Goal: Contribute content

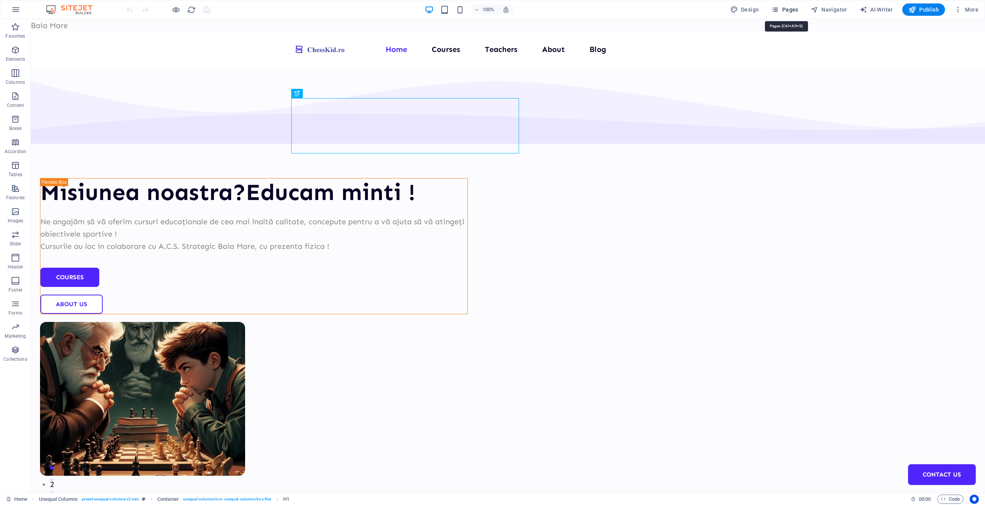
click at [788, 11] on span "Pages" at bounding box center [784, 10] width 27 height 8
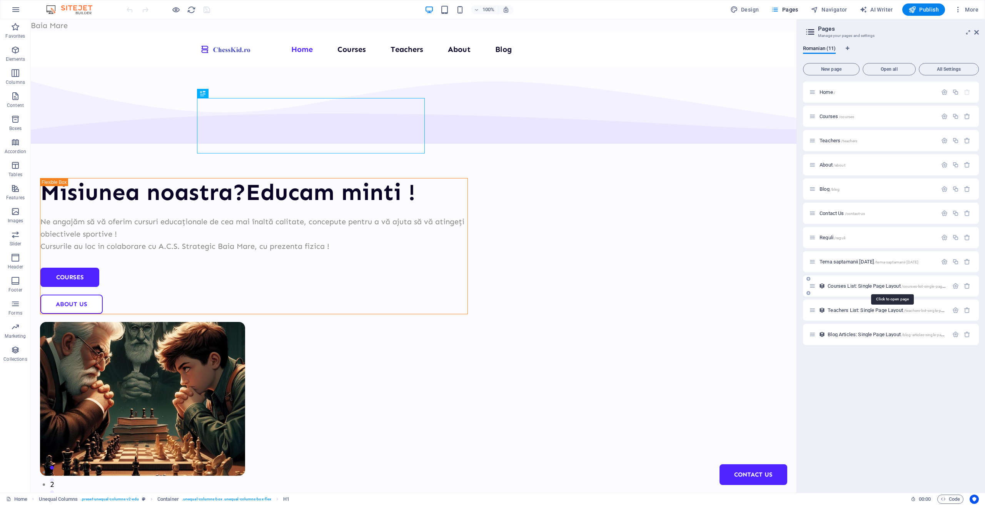
click at [854, 285] on span "Courses List: Single Page Layout /courses-list-single-page-layout" at bounding box center [891, 286] width 128 height 6
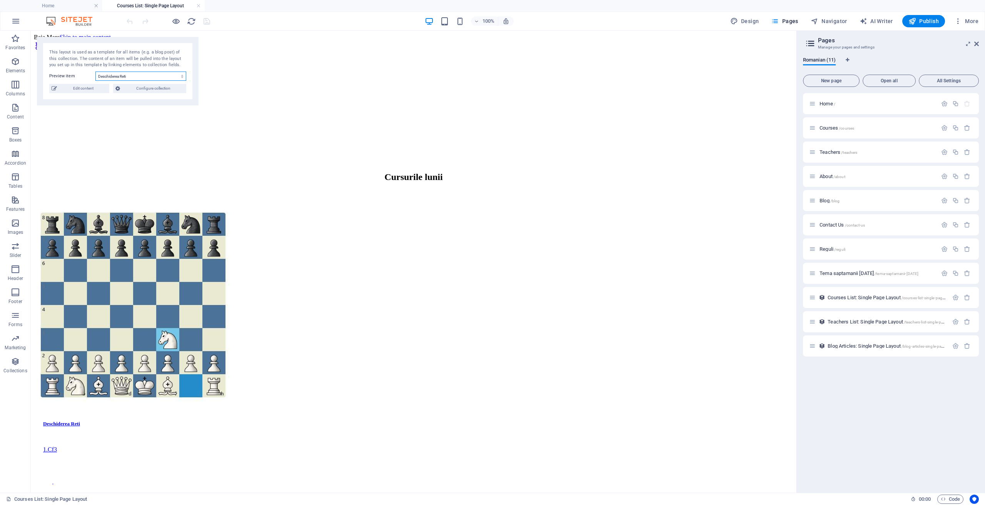
click at [133, 74] on select "Deschiderea Reti Apararea franceza Deschiderea engleza" at bounding box center [140, 76] width 91 height 9
select select "68c7d26ac6587adafb0823a2"
click at [95, 72] on select "Deschiderea Reti Apararea franceza Deschiderea engleza" at bounding box center [140, 76] width 91 height 9
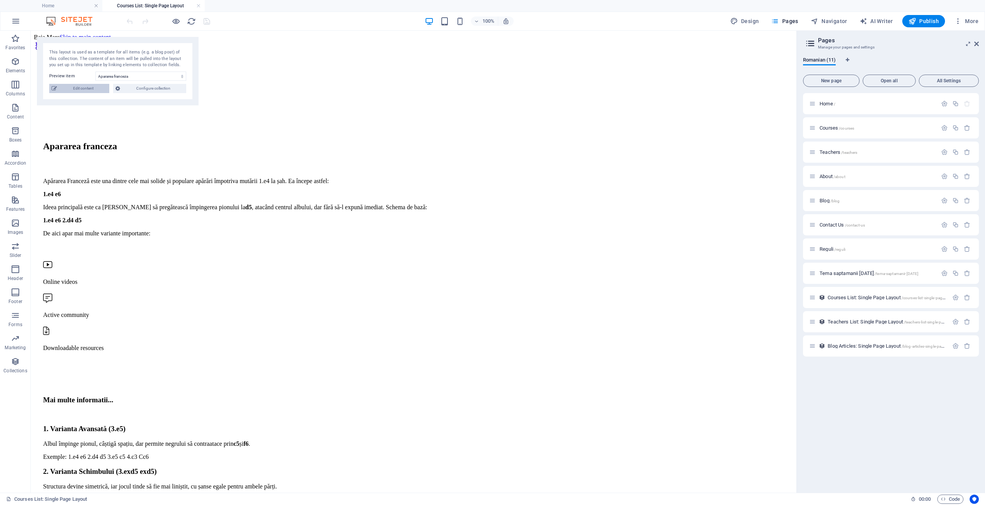
click at [98, 90] on span "Edit content" at bounding box center [83, 88] width 48 height 9
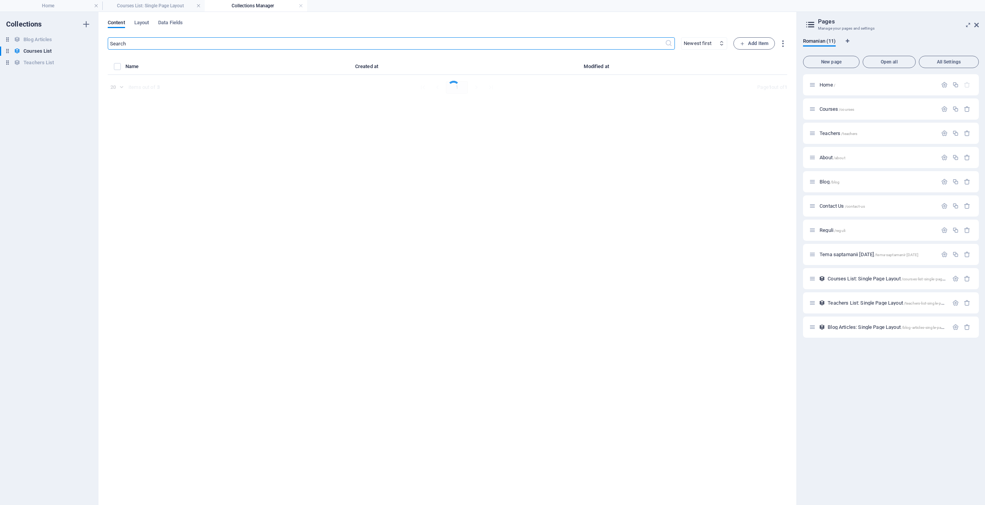
select select "Design"
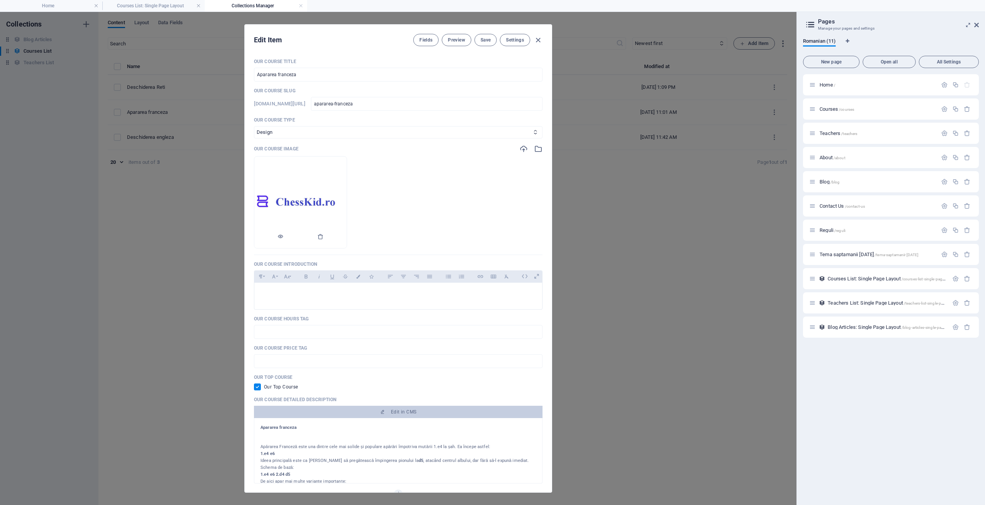
click at [344, 203] on img at bounding box center [300, 202] width 92 height 19
click at [521, 147] on icon "button" at bounding box center [523, 149] width 8 height 8
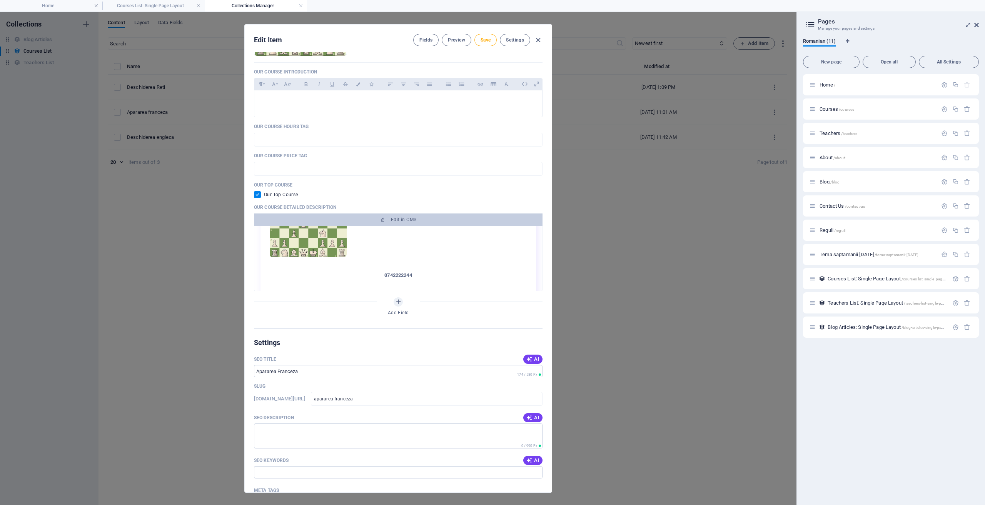
scroll to position [269, 0]
click at [485, 37] on span "Save" at bounding box center [485, 40] width 10 height 6
click at [539, 38] on icon "button" at bounding box center [538, 40] width 9 height 9
checkbox input "false"
type input "apararea-franceza"
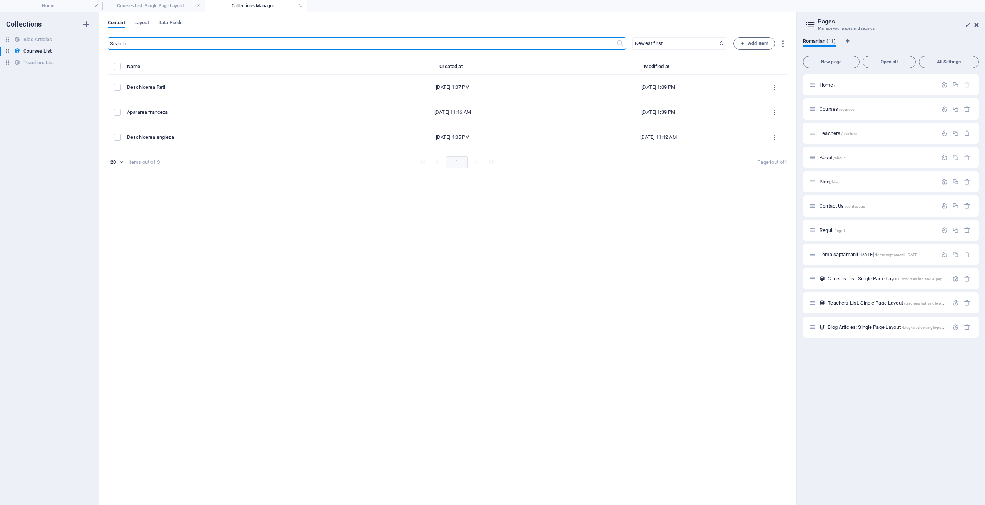
scroll to position [0, 0]
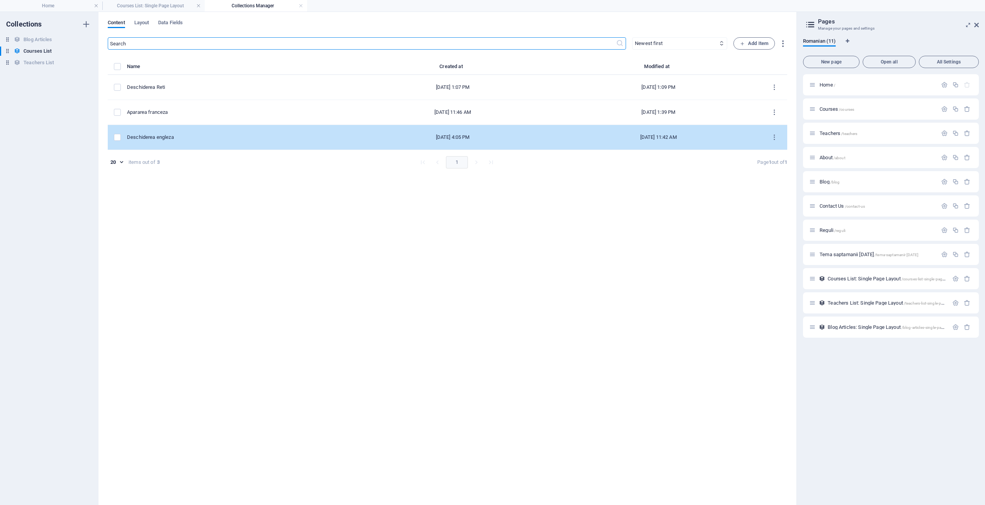
click at [192, 137] on div "Deschiderea engleza" at bounding box center [235, 137] width 217 height 7
select select "Design"
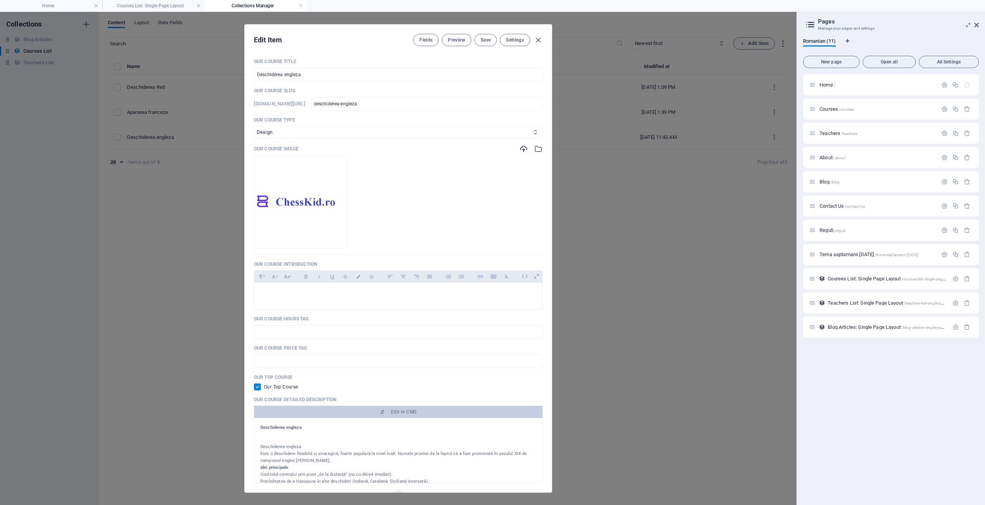
click at [526, 147] on icon "button" at bounding box center [523, 149] width 8 height 8
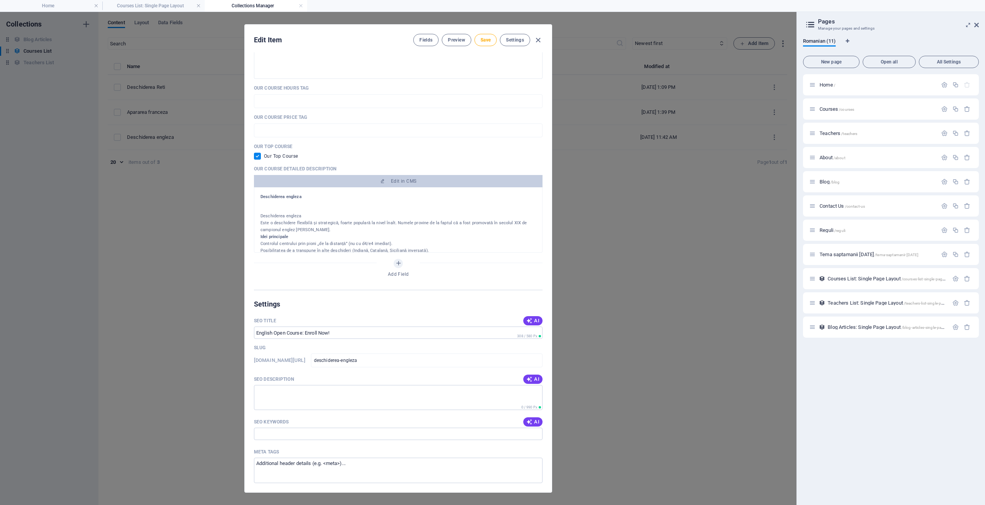
scroll to position [154, 0]
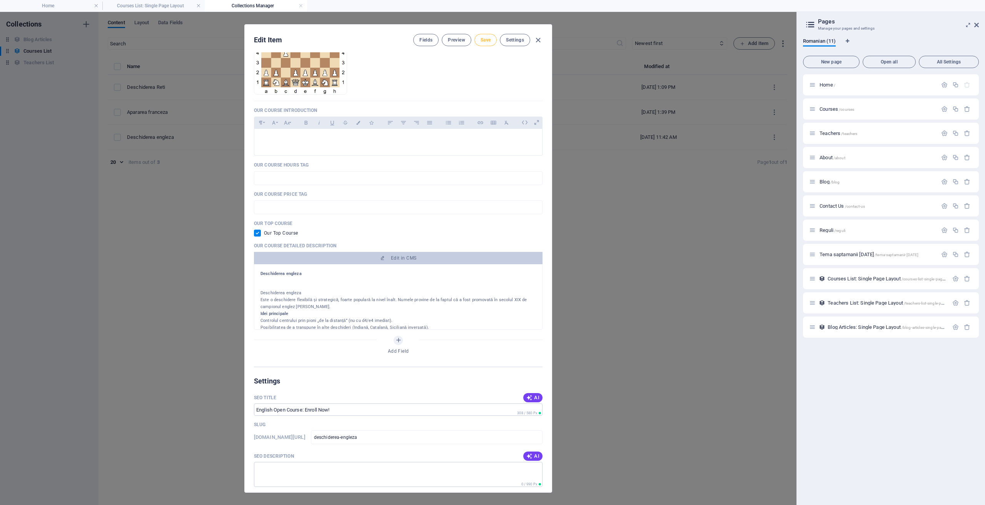
click at [484, 40] on span "Save" at bounding box center [485, 40] width 10 height 6
click at [540, 42] on icon "button" at bounding box center [538, 40] width 9 height 9
checkbox input "false"
type input "deschiderea-engleza"
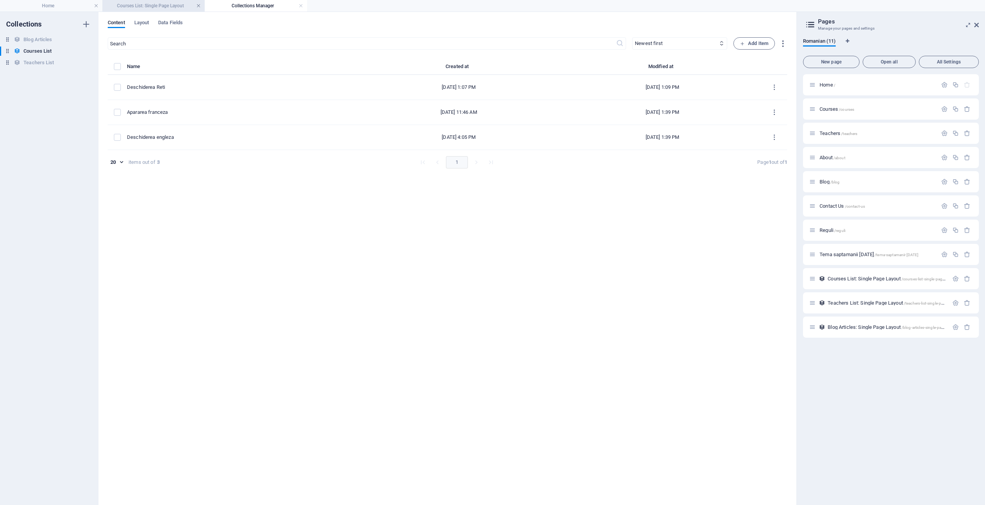
click at [198, 5] on link at bounding box center [198, 5] width 5 height 7
click at [197, 5] on link at bounding box center [198, 5] width 5 height 7
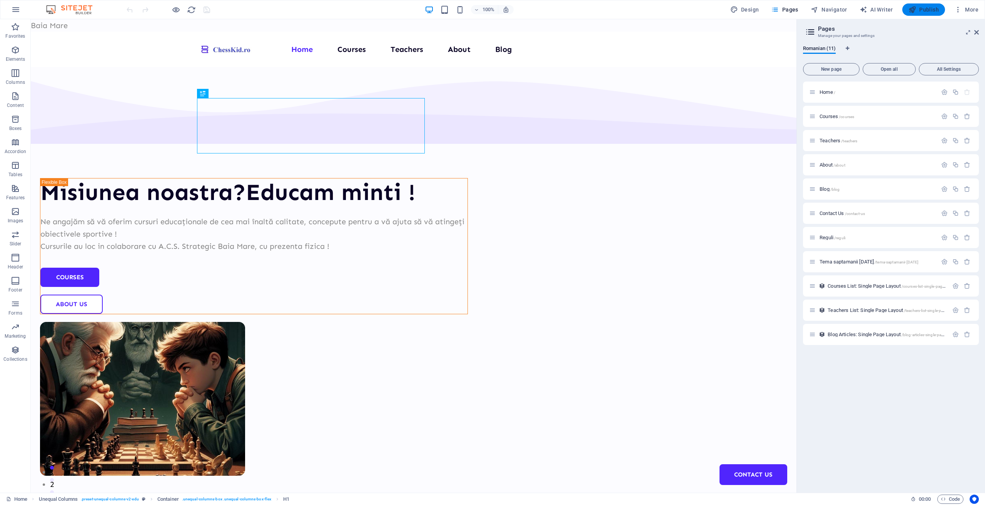
click at [921, 10] on span "Publish" at bounding box center [923, 10] width 30 height 8
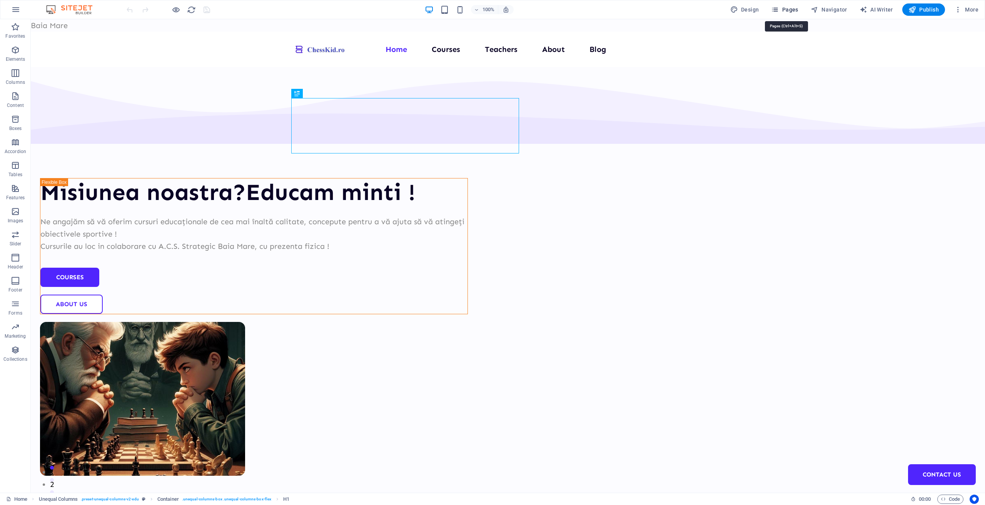
click at [790, 10] on span "Pages" at bounding box center [784, 10] width 27 height 8
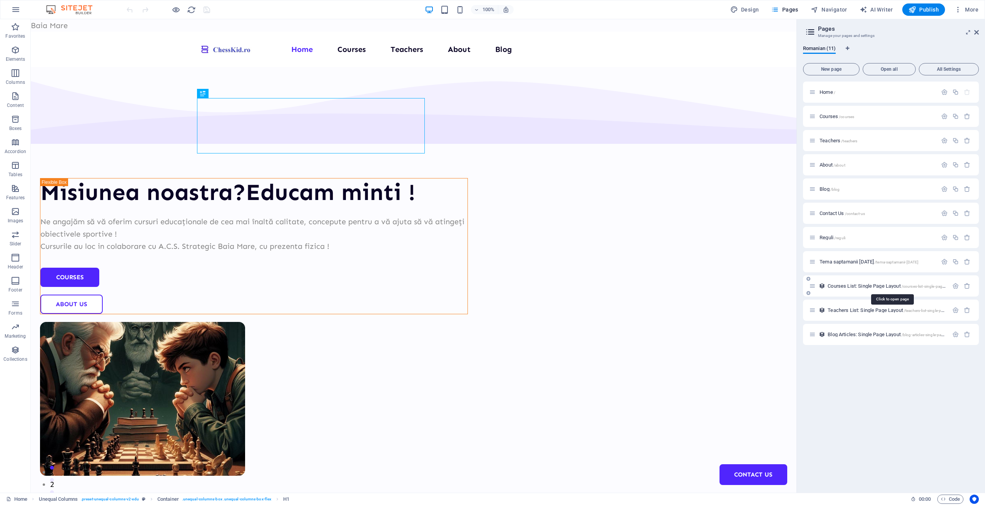
click at [860, 283] on span "Courses List: Single Page Layout /courses-list-single-page-layout" at bounding box center [891, 286] width 128 height 6
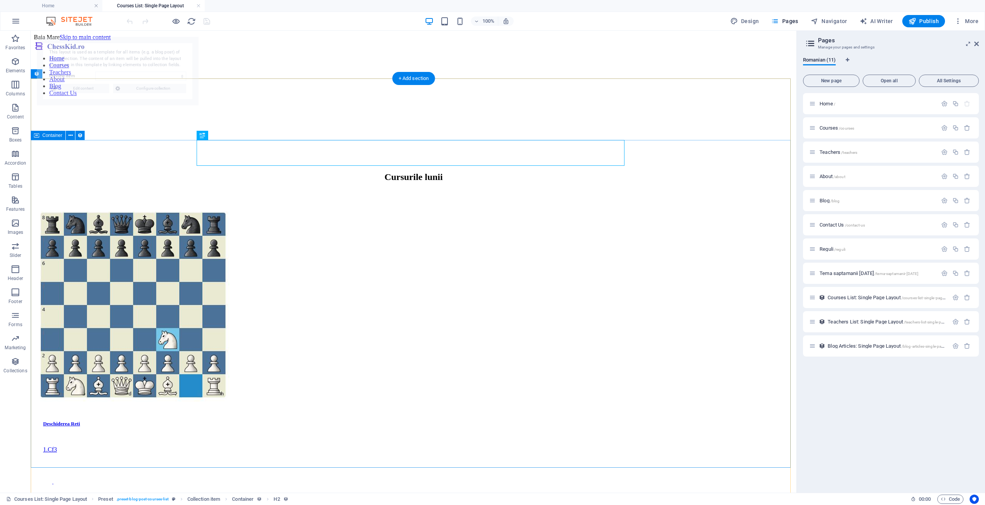
select select "68e394d9d90d567bbc0faa7f"
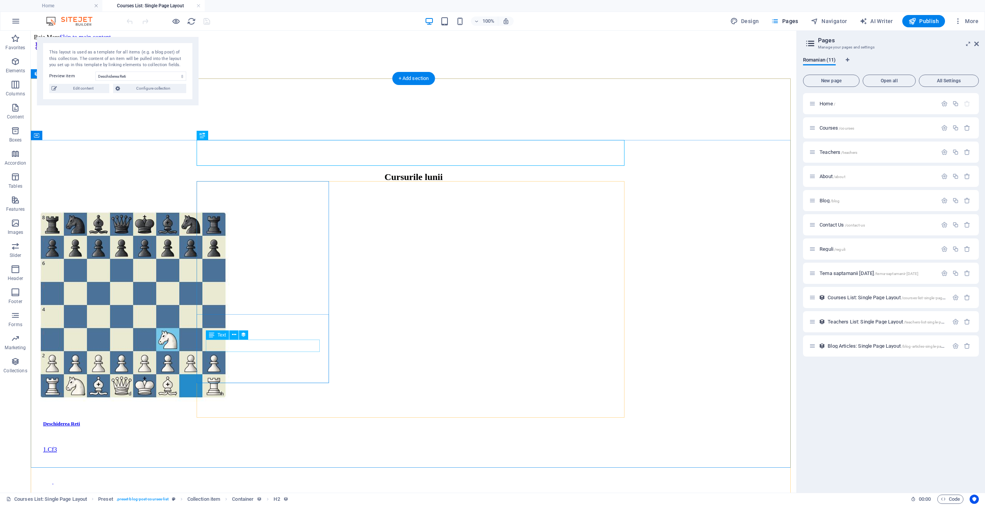
click at [237, 446] on div "1.Cf3" at bounding box center [413, 449] width 741 height 7
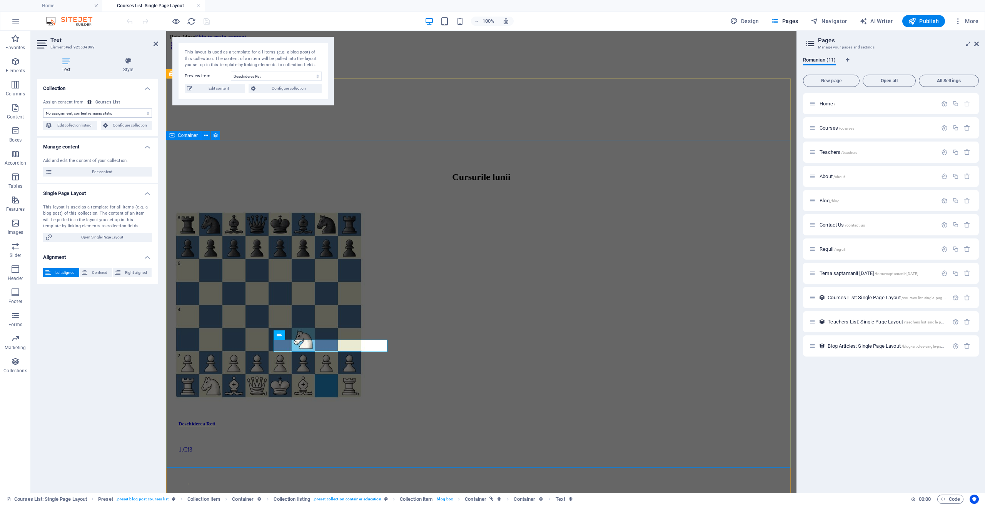
select select "our-course-introduction"
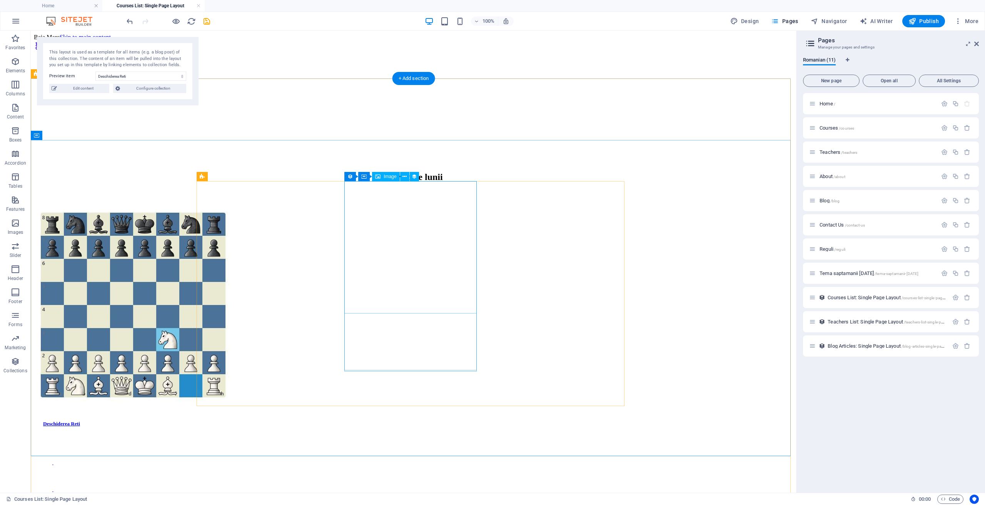
select select "our-course-image"
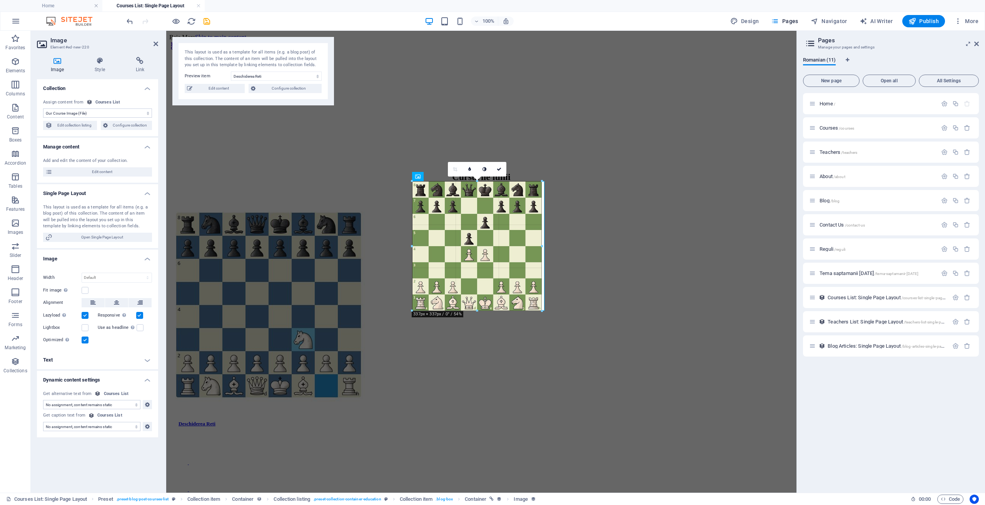
drag, startPoint x: 544, startPoint y: 314, endPoint x: 371, endPoint y: 278, distance: 177.2
type input "336"
select select "px"
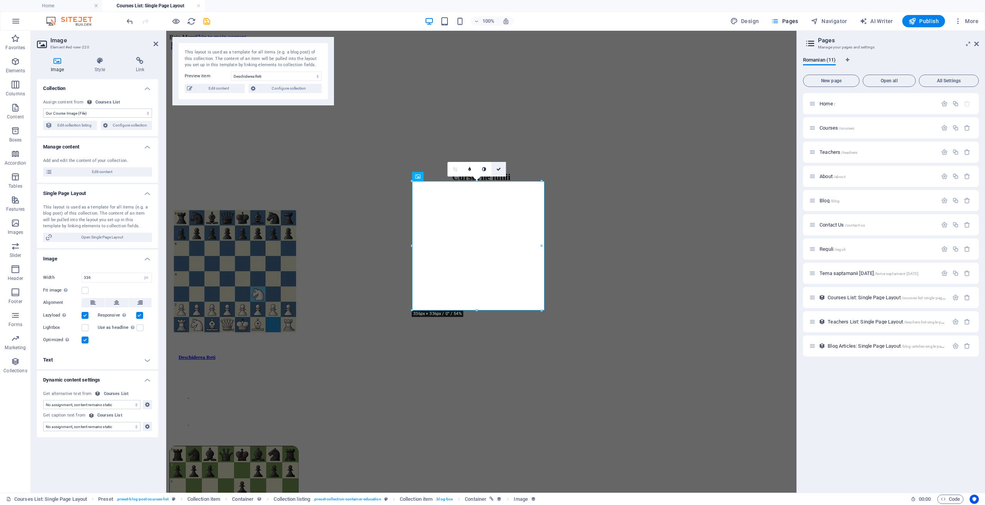
click at [500, 171] on icon at bounding box center [498, 169] width 5 height 5
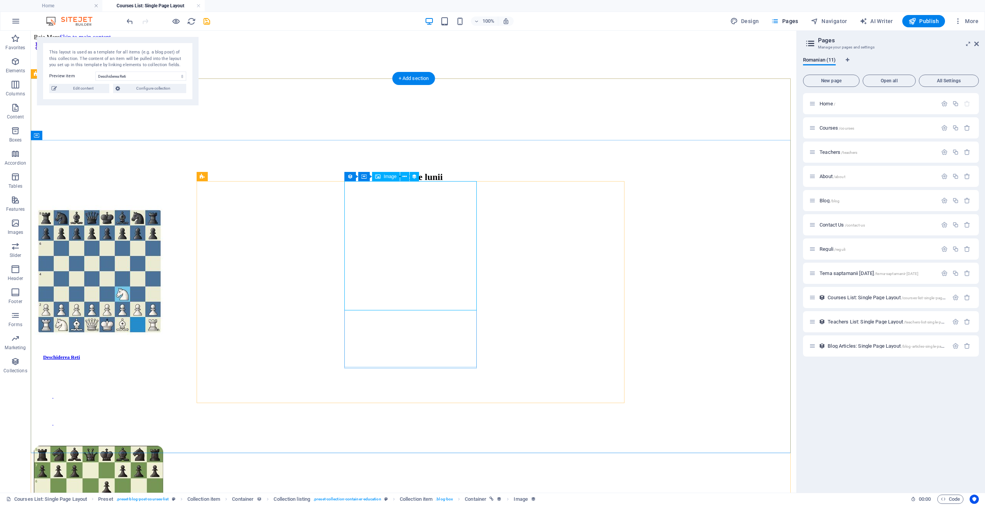
click at [457, 446] on figure at bounding box center [413, 511] width 759 height 131
select select "our-course-image"
select select "px"
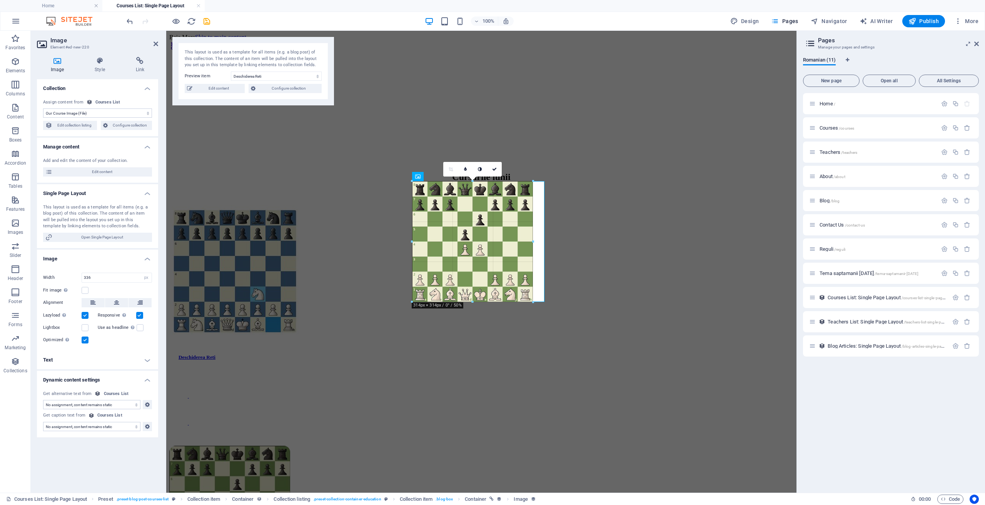
drag, startPoint x: 540, startPoint y: 310, endPoint x: 529, endPoint y: 300, distance: 15.0
type input "314"
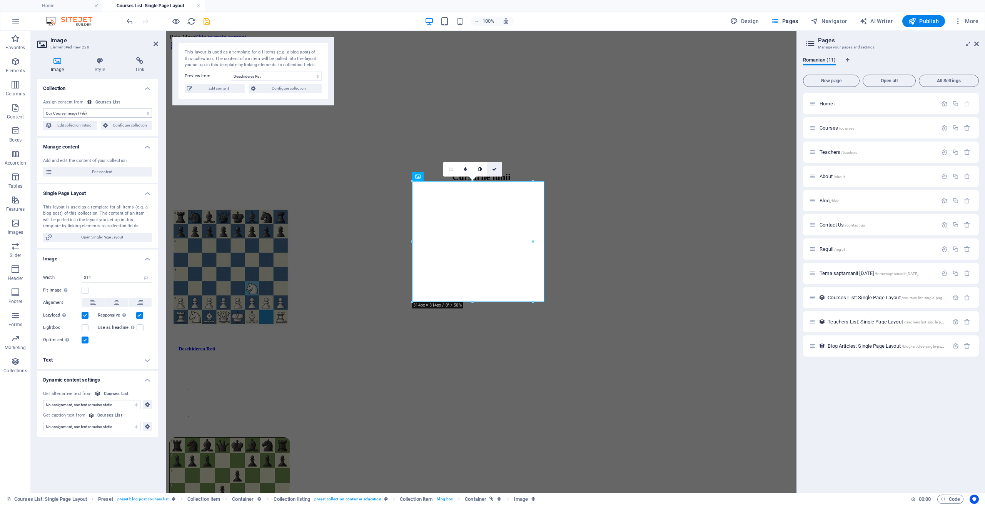
click at [494, 170] on icon at bounding box center [494, 169] width 5 height 5
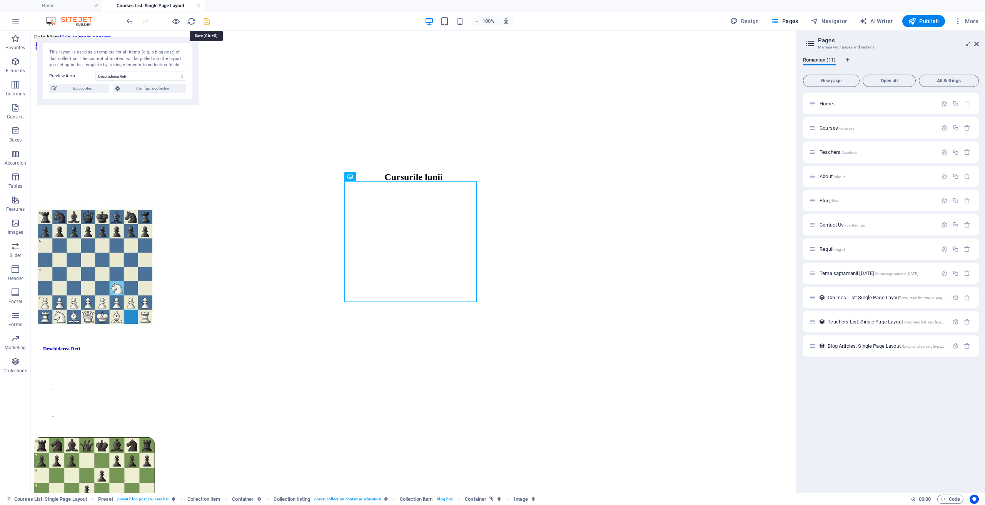
click at [206, 24] on icon "save" at bounding box center [206, 21] width 9 height 9
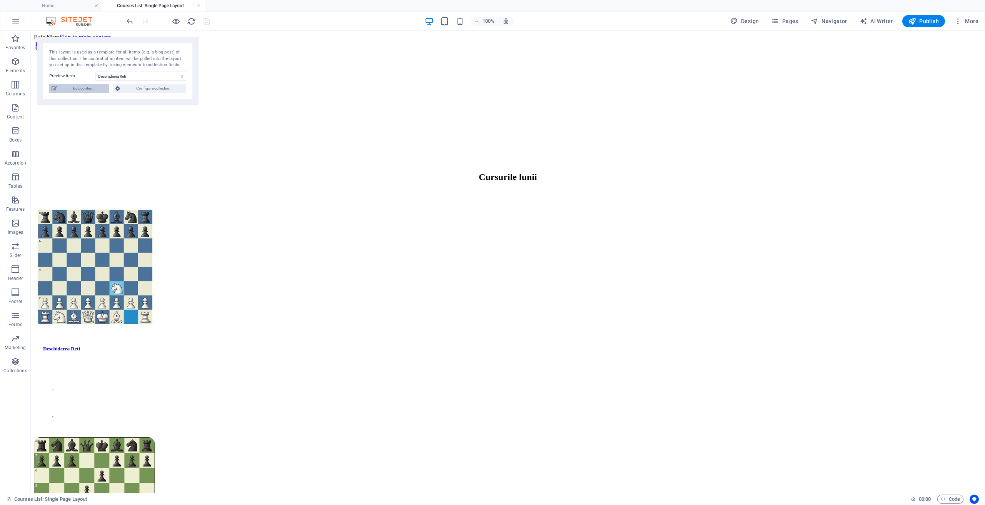
click at [100, 87] on span "Edit content" at bounding box center [83, 88] width 48 height 9
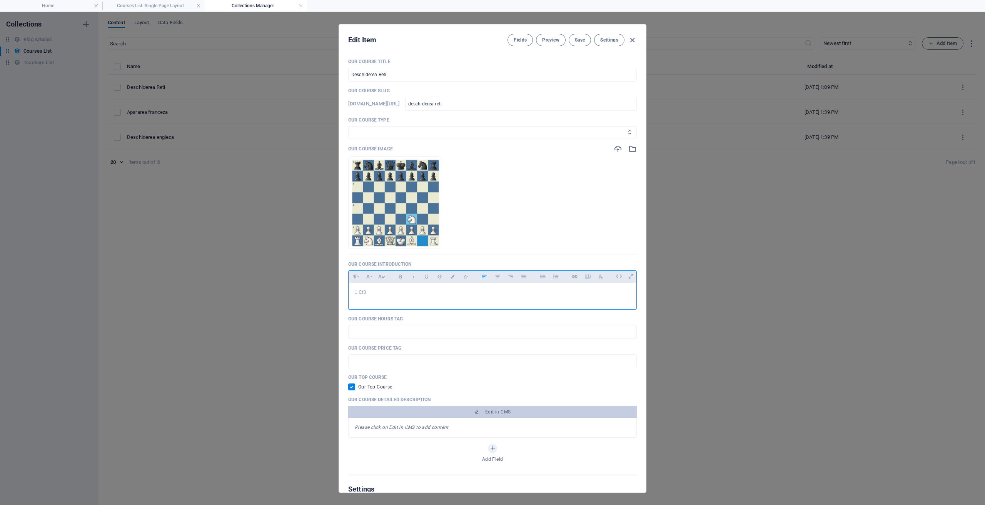
drag, startPoint x: 384, startPoint y: 290, endPoint x: 282, endPoint y: 282, distance: 101.8
click at [282, 282] on div "Edit Item Fields Preview Save Settings Our Course Title Deschiderea Reti ​ Our …" at bounding box center [492, 258] width 985 height 493
click at [584, 42] on span "Save" at bounding box center [580, 40] width 10 height 6
click at [635, 37] on icon "button" at bounding box center [632, 40] width 9 height 9
checkbox input "false"
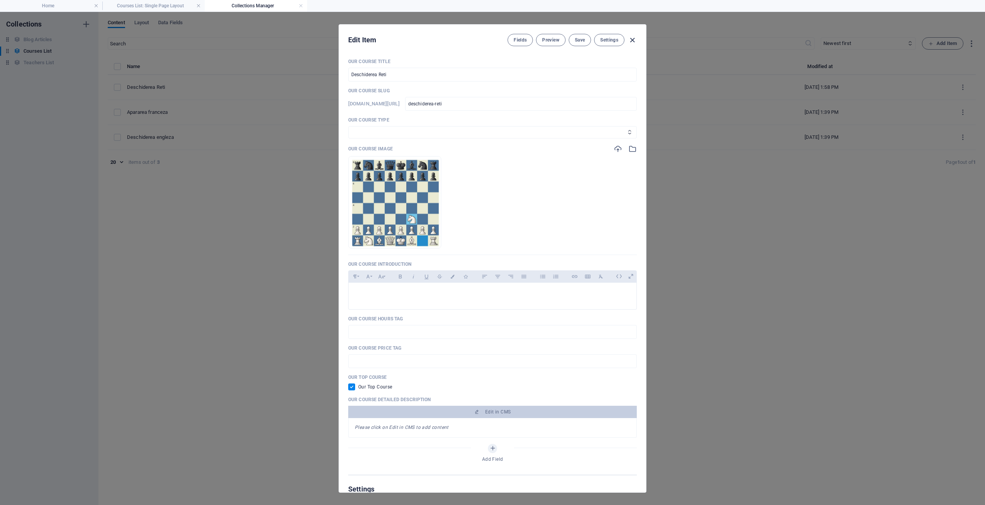
type input "deschiderea-reti"
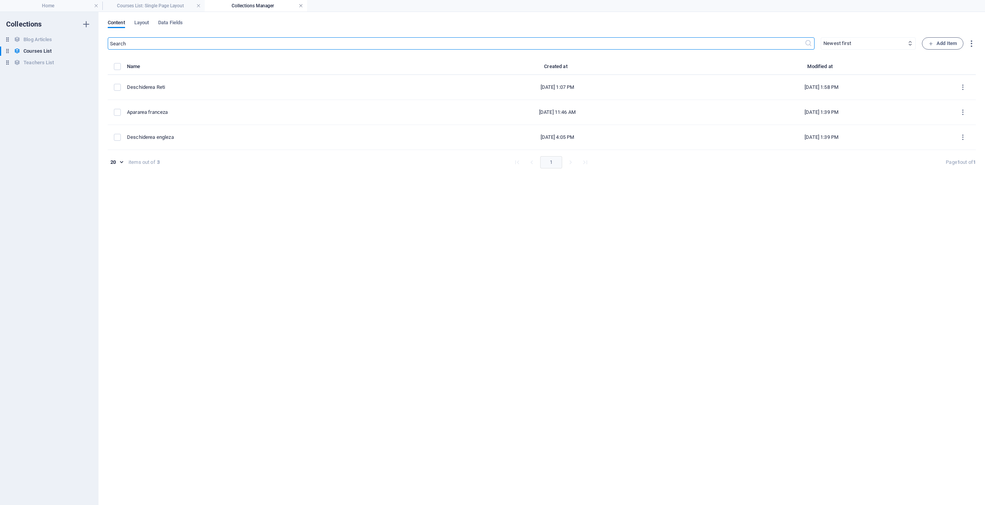
click at [298, 6] on link at bounding box center [300, 5] width 5 height 7
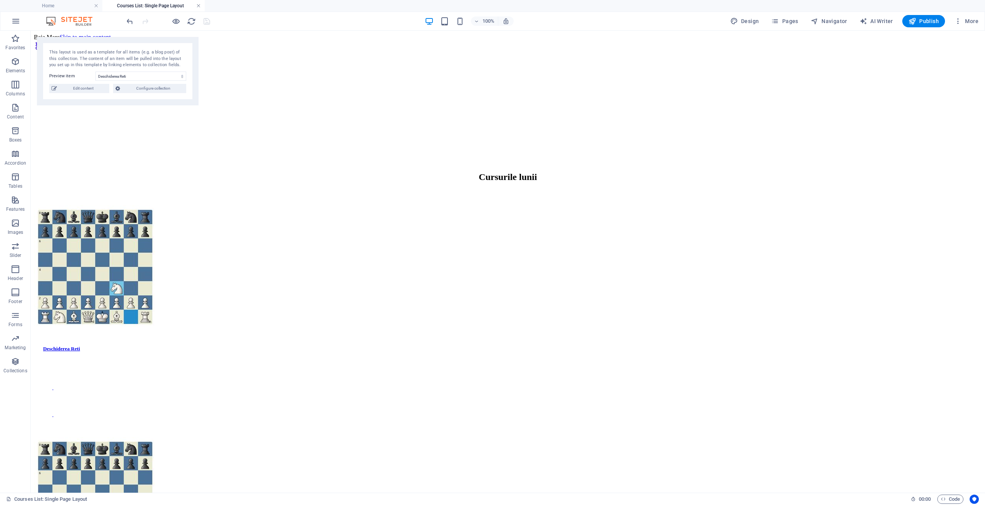
click at [199, 5] on link at bounding box center [198, 5] width 5 height 7
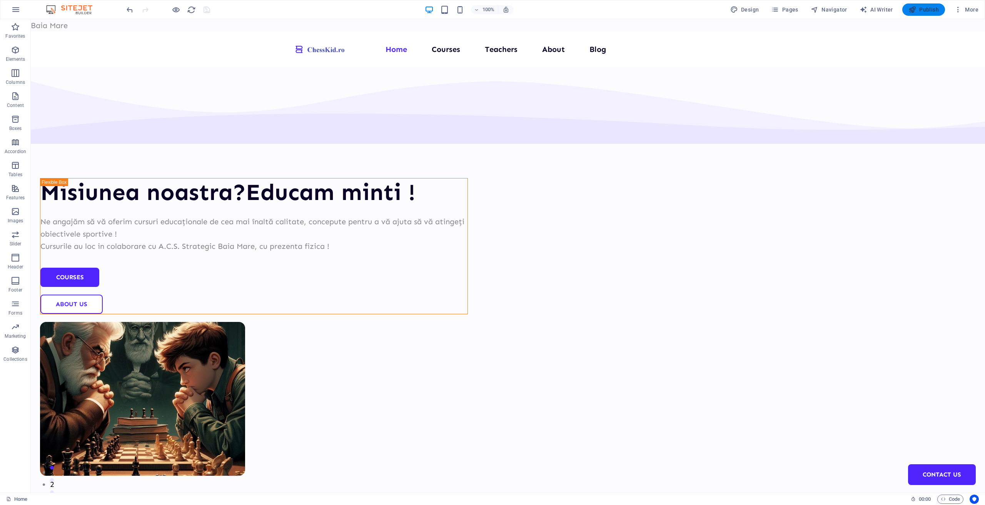
click at [920, 10] on span "Publish" at bounding box center [923, 10] width 30 height 8
drag, startPoint x: 951, startPoint y: 30, endPoint x: 530, endPoint y: 39, distance: 420.5
click at [530, 39] on div "Menu Home Courses Teachers About Blog Contact Us" at bounding box center [508, 49] width 954 height 35
